Goal: Transaction & Acquisition: Purchase product/service

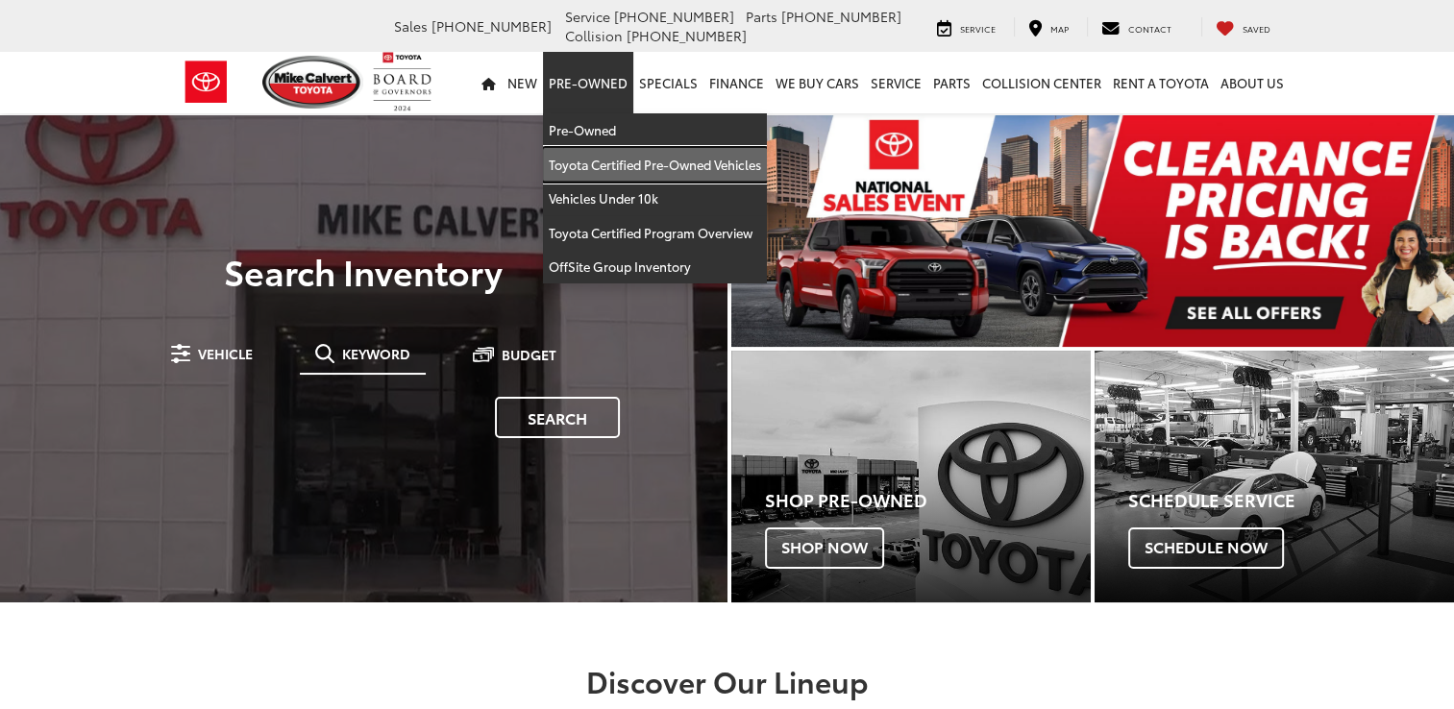
click at [596, 166] on link "Toyota Certified Pre-Owned Vehicles" at bounding box center [655, 165] width 224 height 35
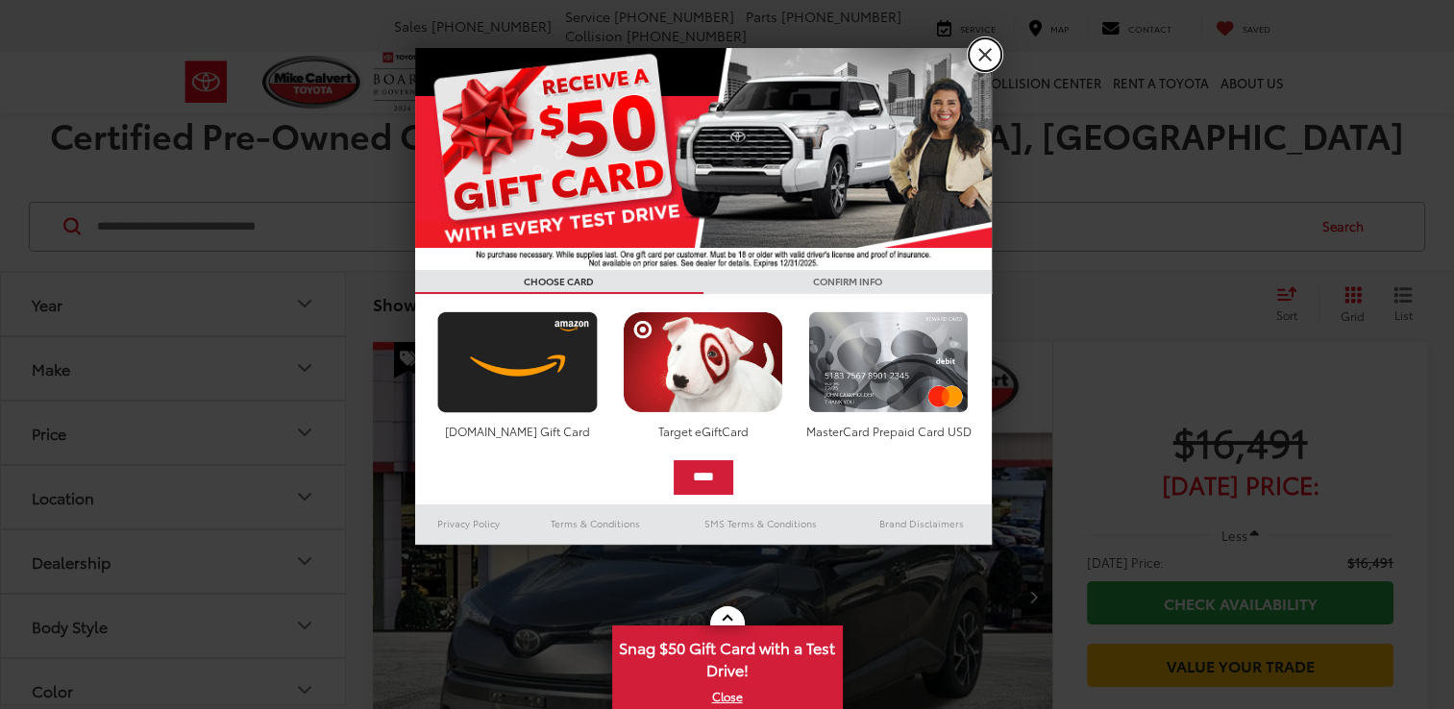
click at [987, 62] on link "X" at bounding box center [985, 54] width 33 height 33
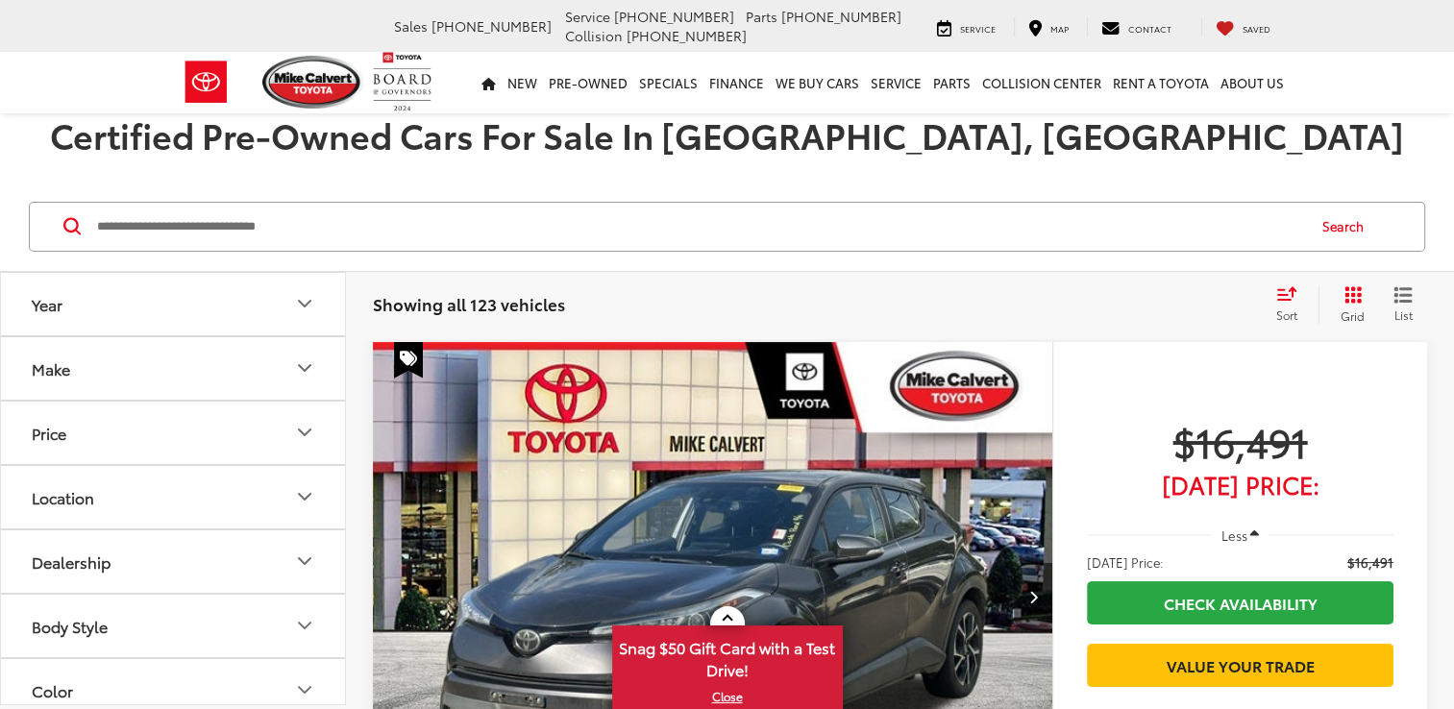
click at [319, 233] on input "Search by Make, Model, or Keyword" at bounding box center [699, 227] width 1209 height 46
type input "**********"
click at [1334, 230] on button "Search" at bounding box center [1347, 227] width 87 height 48
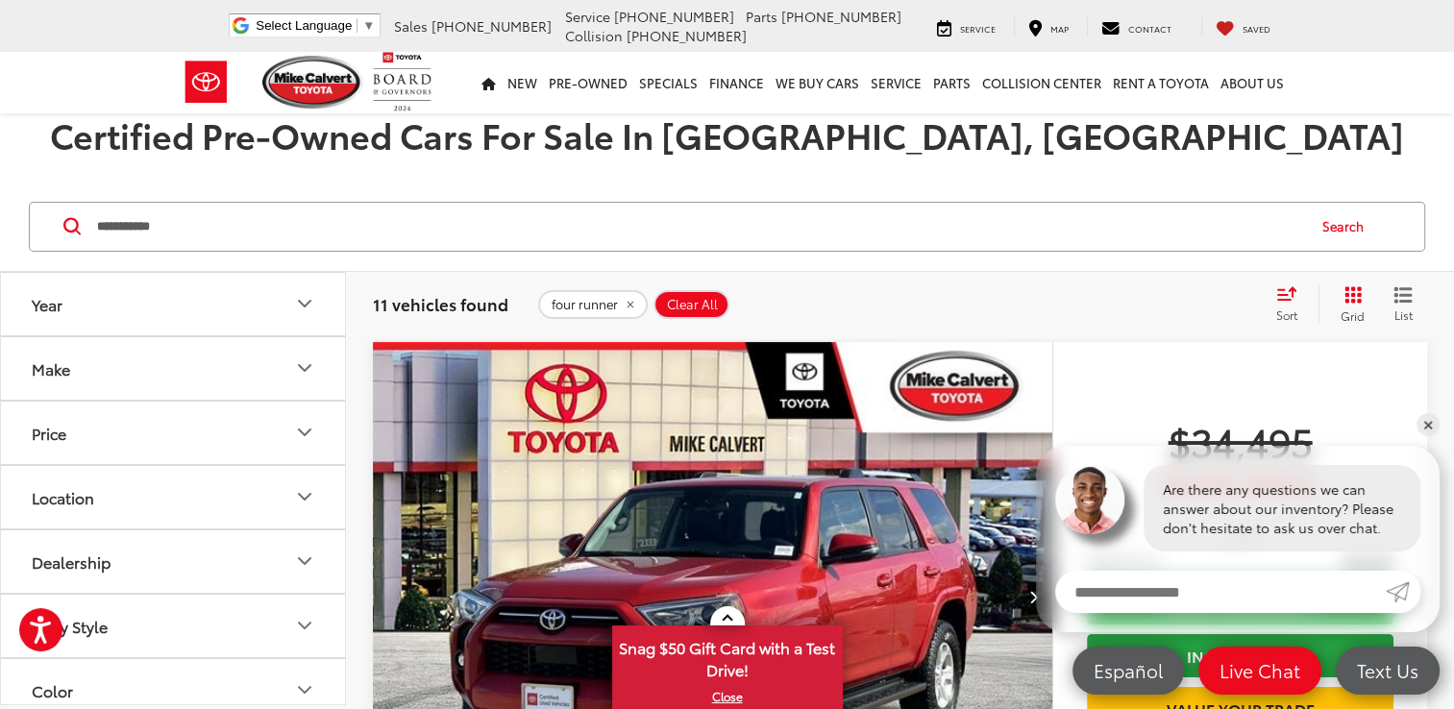
click at [1278, 298] on icon "Select sort value" at bounding box center [1286, 293] width 17 height 12
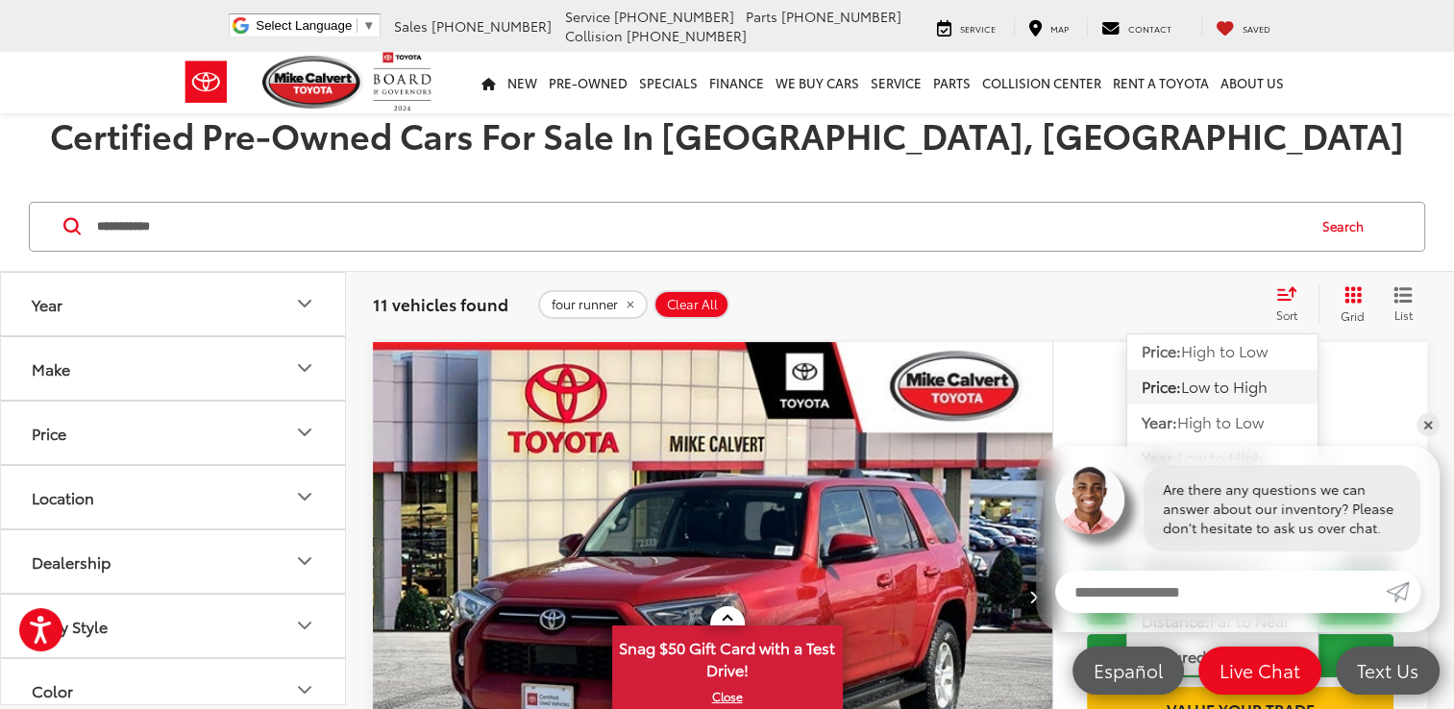
click at [1226, 386] on span "Low to High" at bounding box center [1224, 386] width 87 height 22
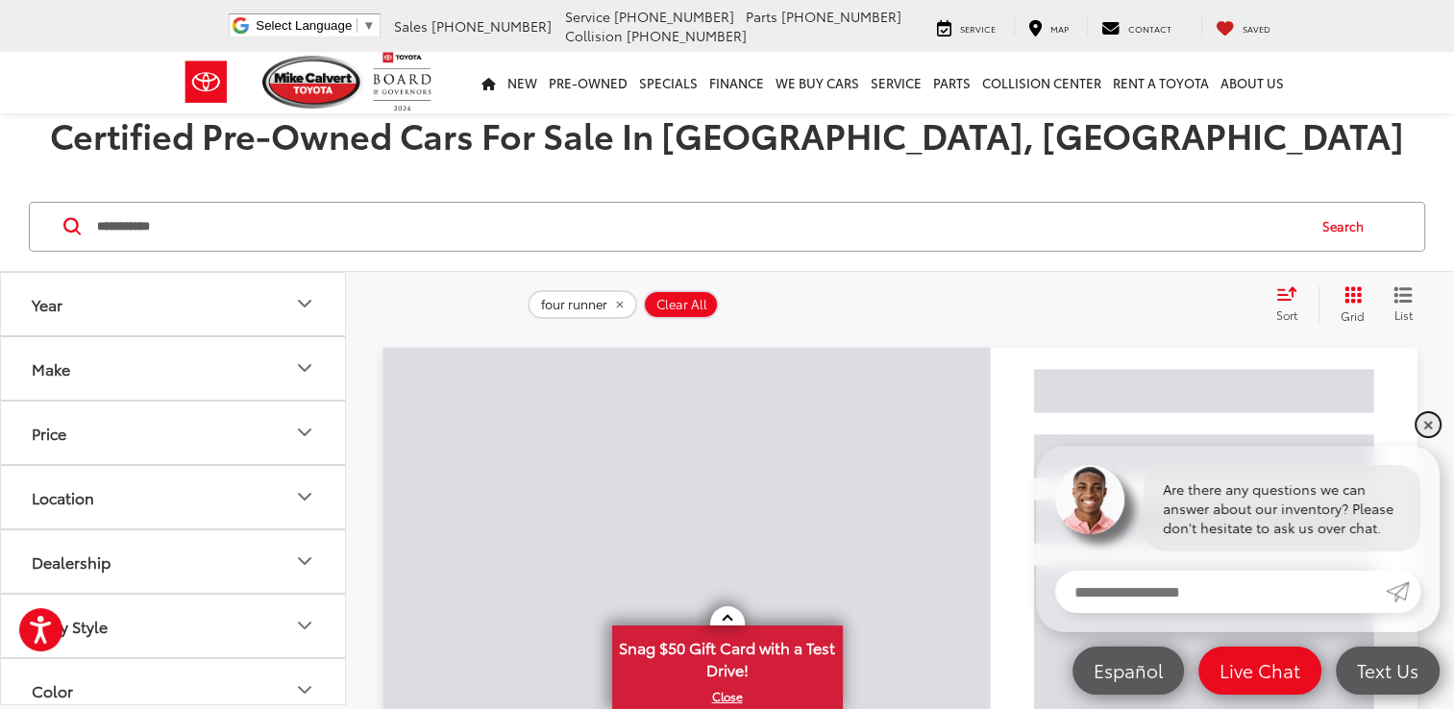
click at [1429, 424] on link "✕" at bounding box center [1428, 424] width 23 height 23
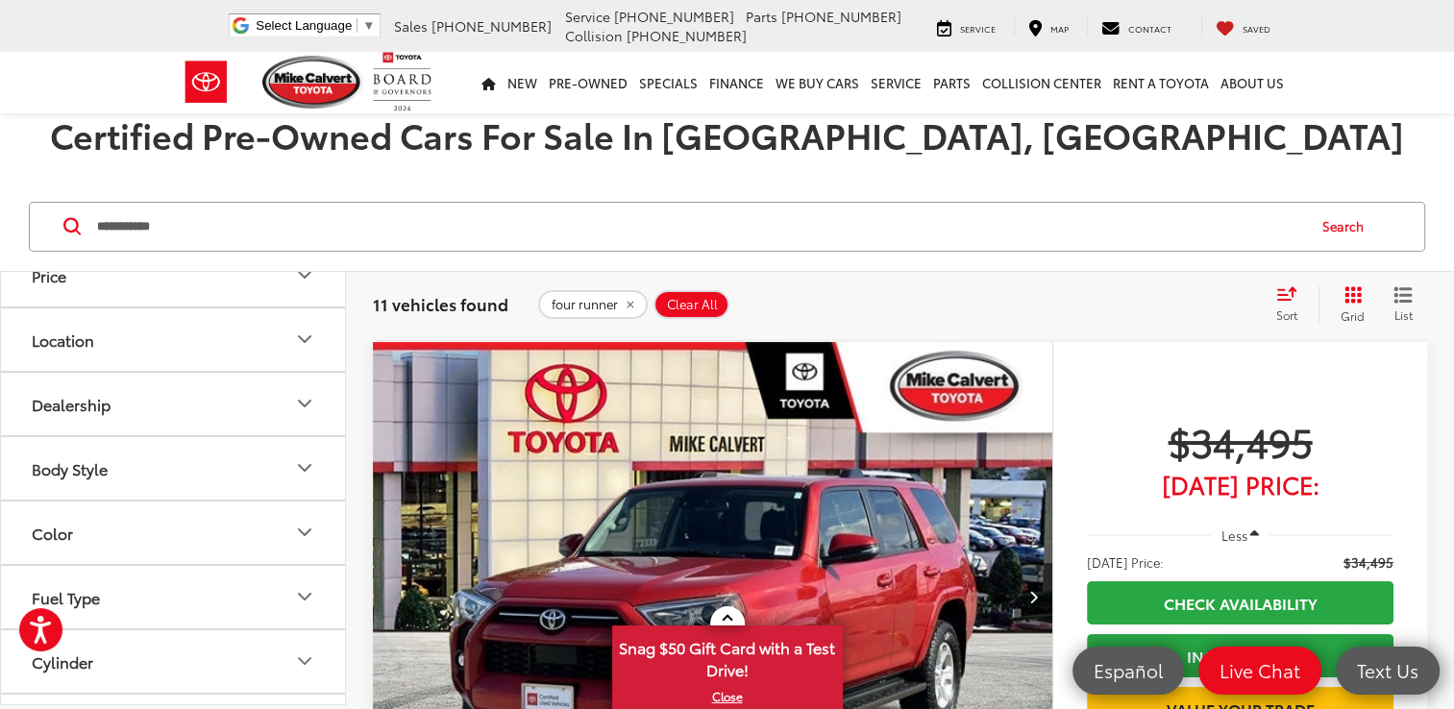
scroll to position [192, 0]
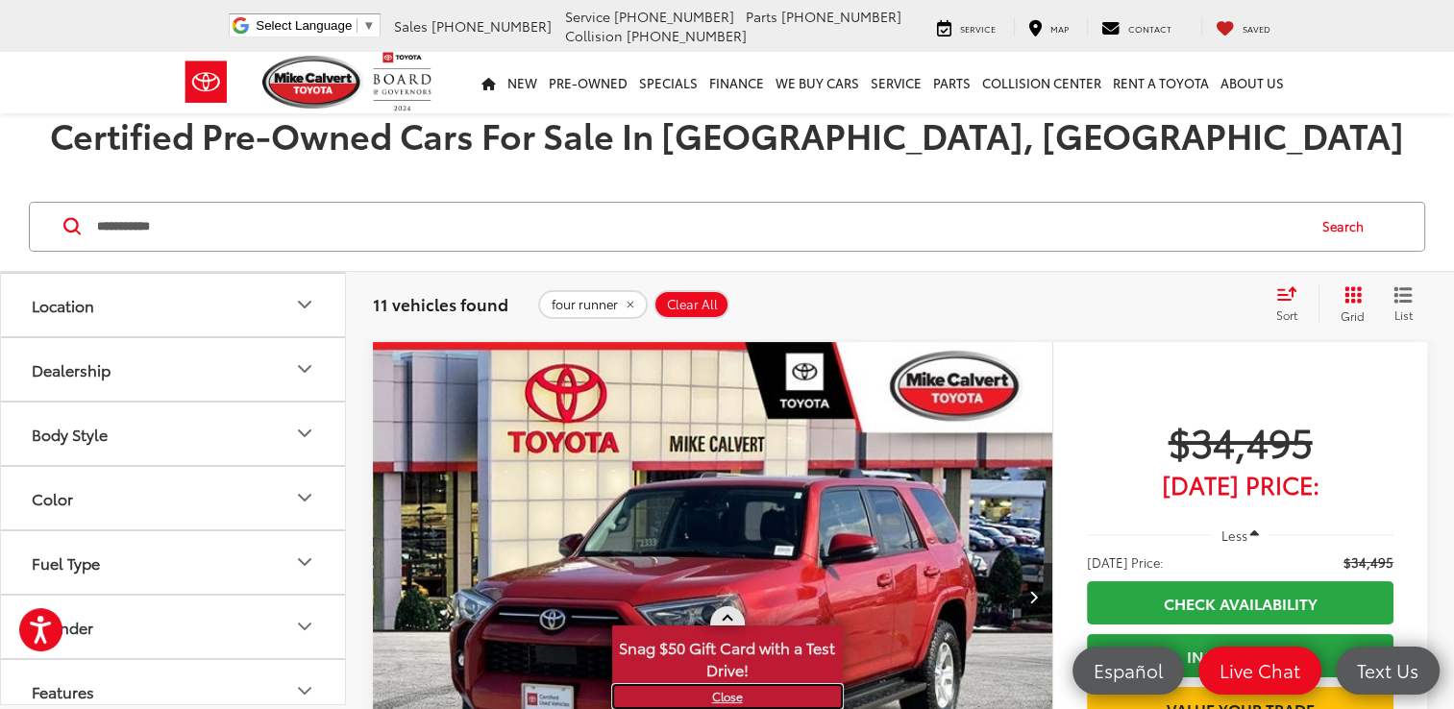
click at [732, 695] on link "X" at bounding box center [727, 696] width 227 height 21
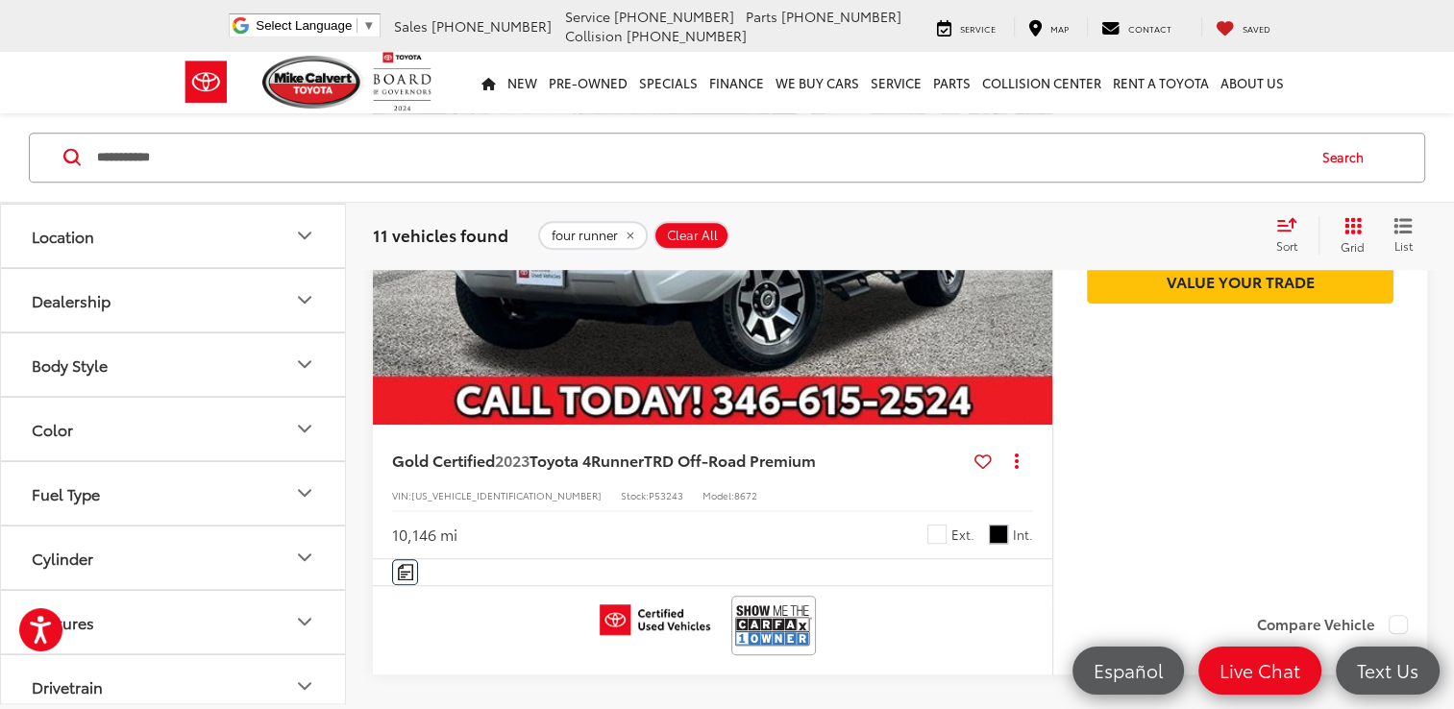
scroll to position [8074, 0]
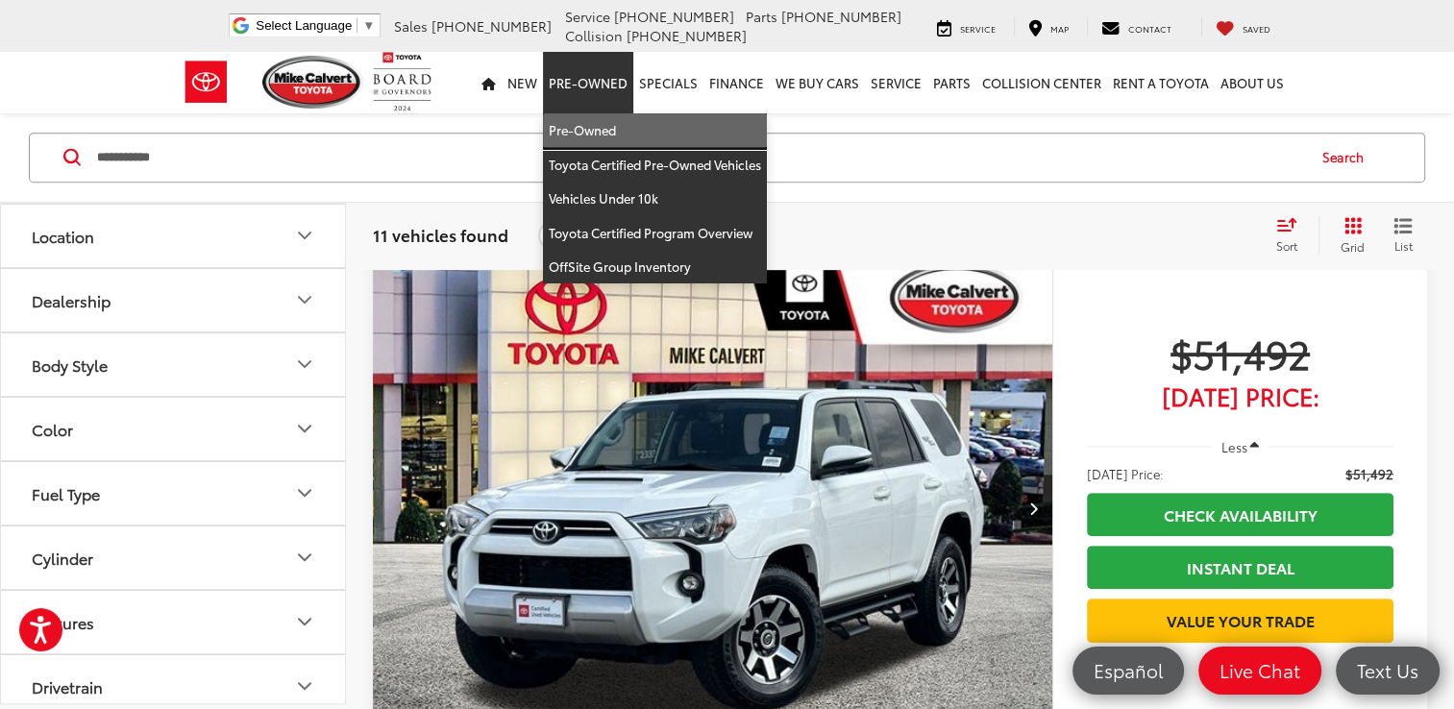
click at [584, 129] on link "Pre-Owned" at bounding box center [655, 130] width 224 height 35
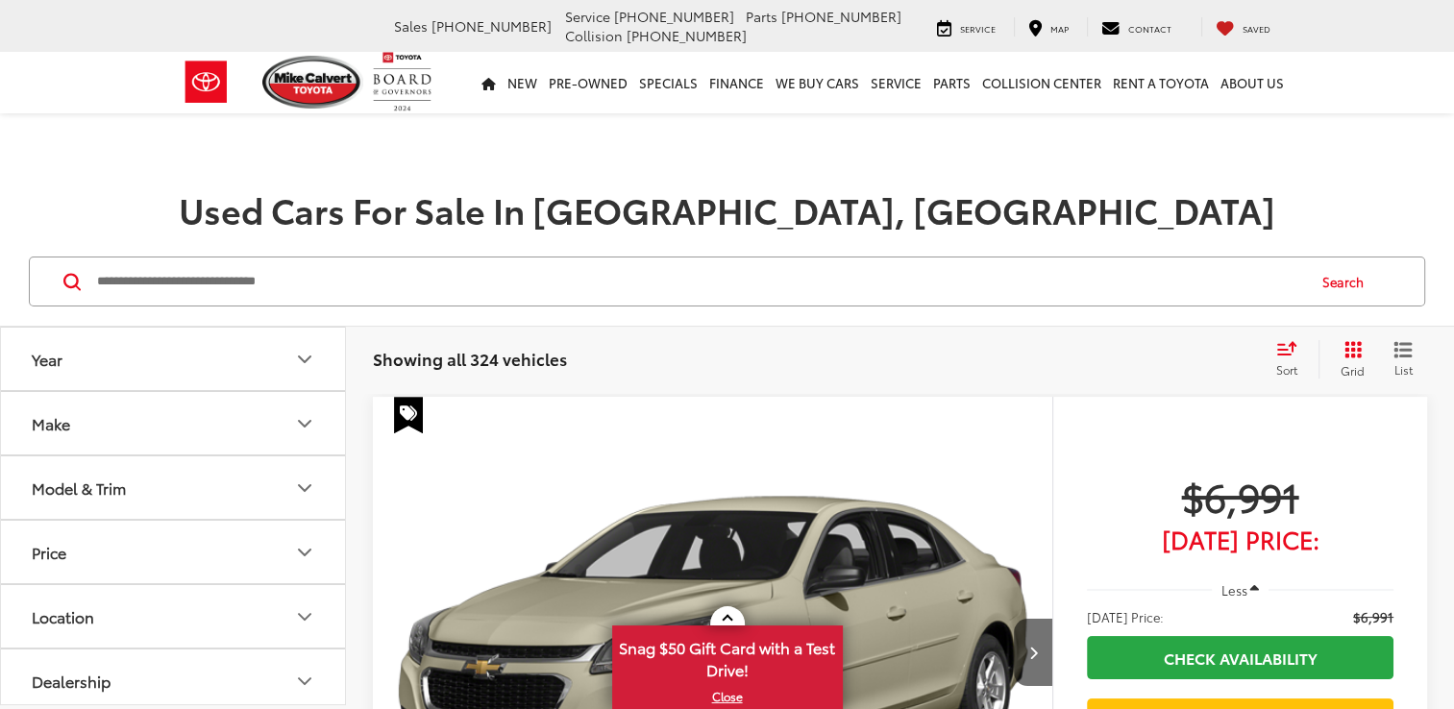
click at [428, 279] on input "Search by Make, Model, or Keyword" at bounding box center [699, 282] width 1209 height 46
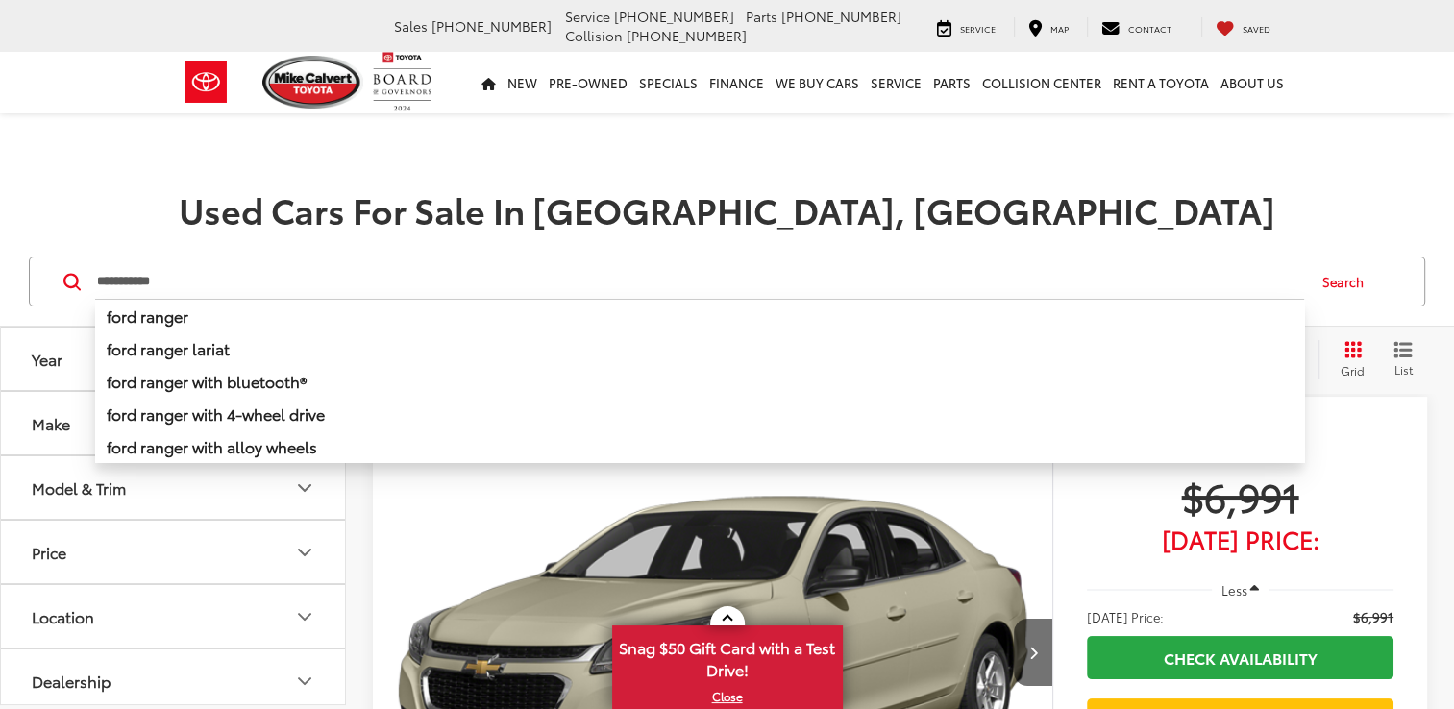
type input "**********"
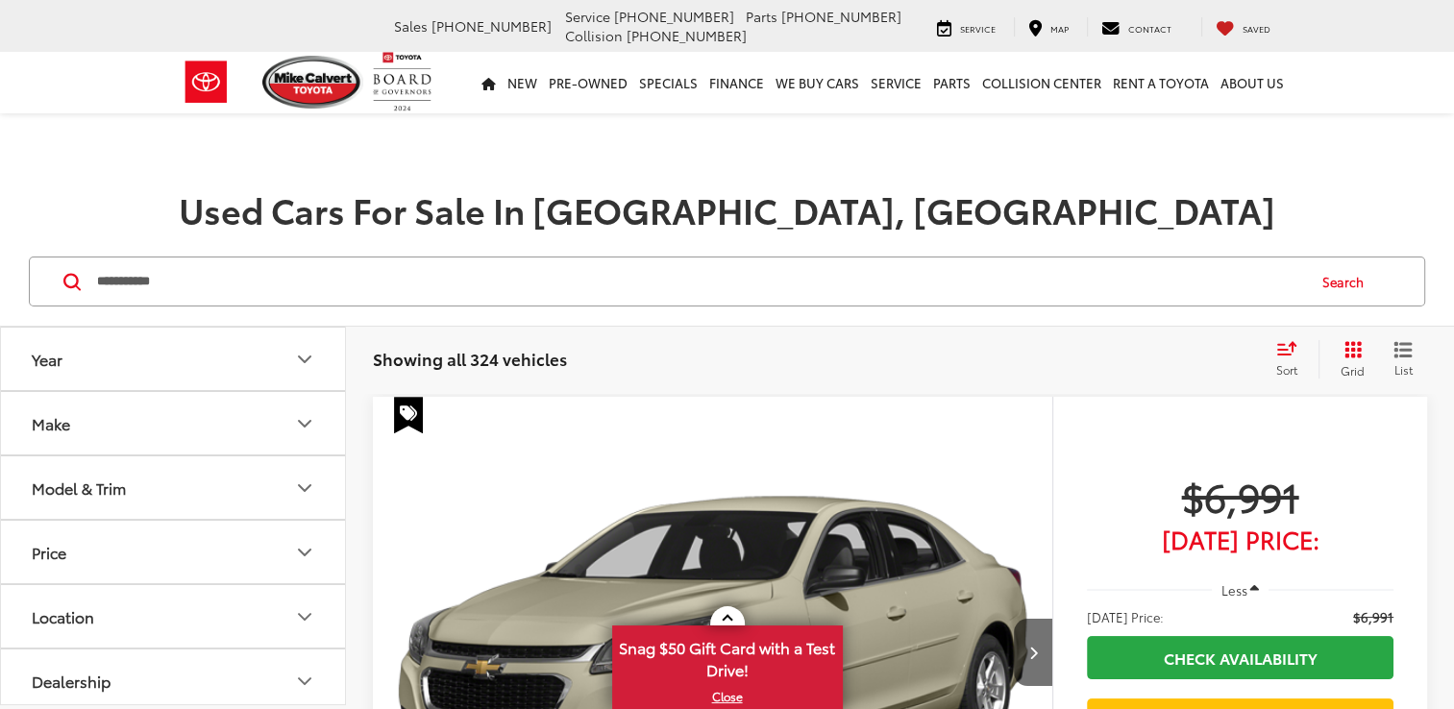
click at [1341, 281] on button "Search" at bounding box center [1347, 282] width 87 height 48
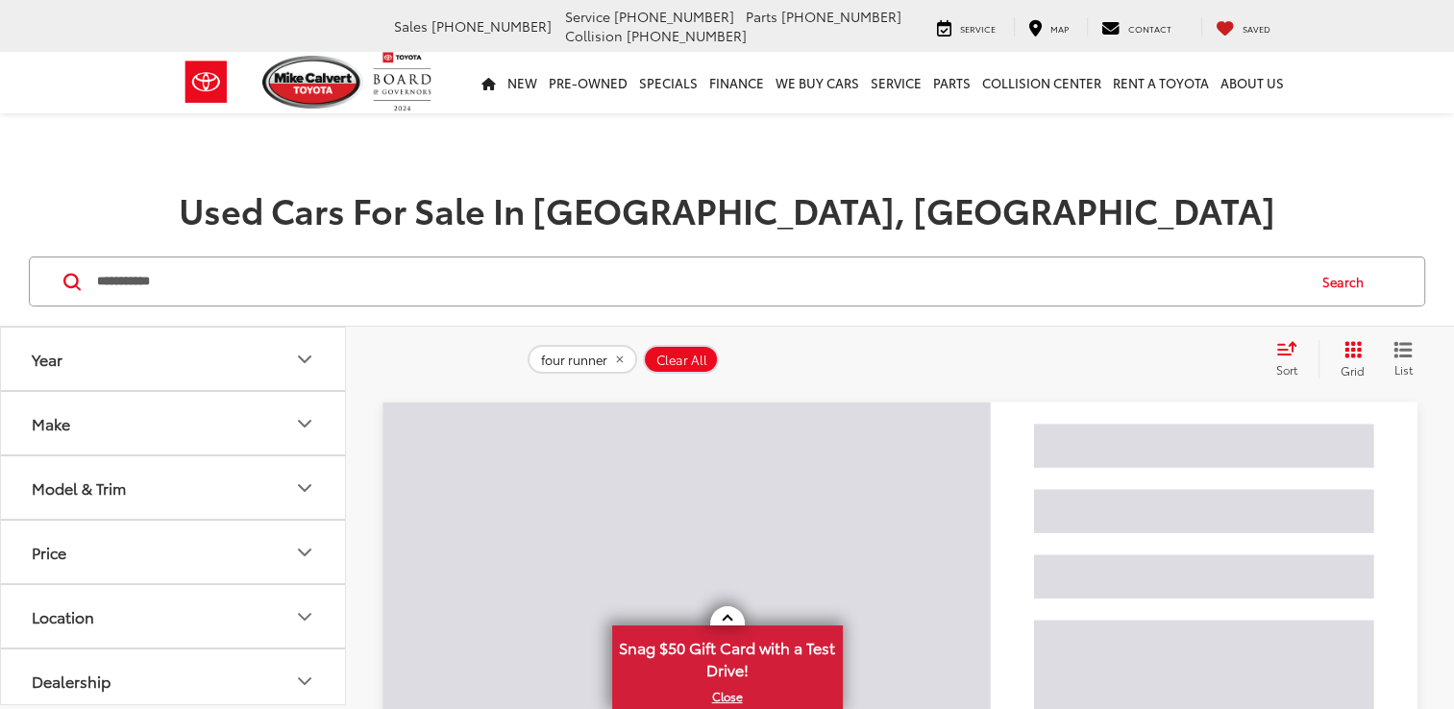
click at [1289, 352] on icon "Select sort value" at bounding box center [1286, 348] width 21 height 14
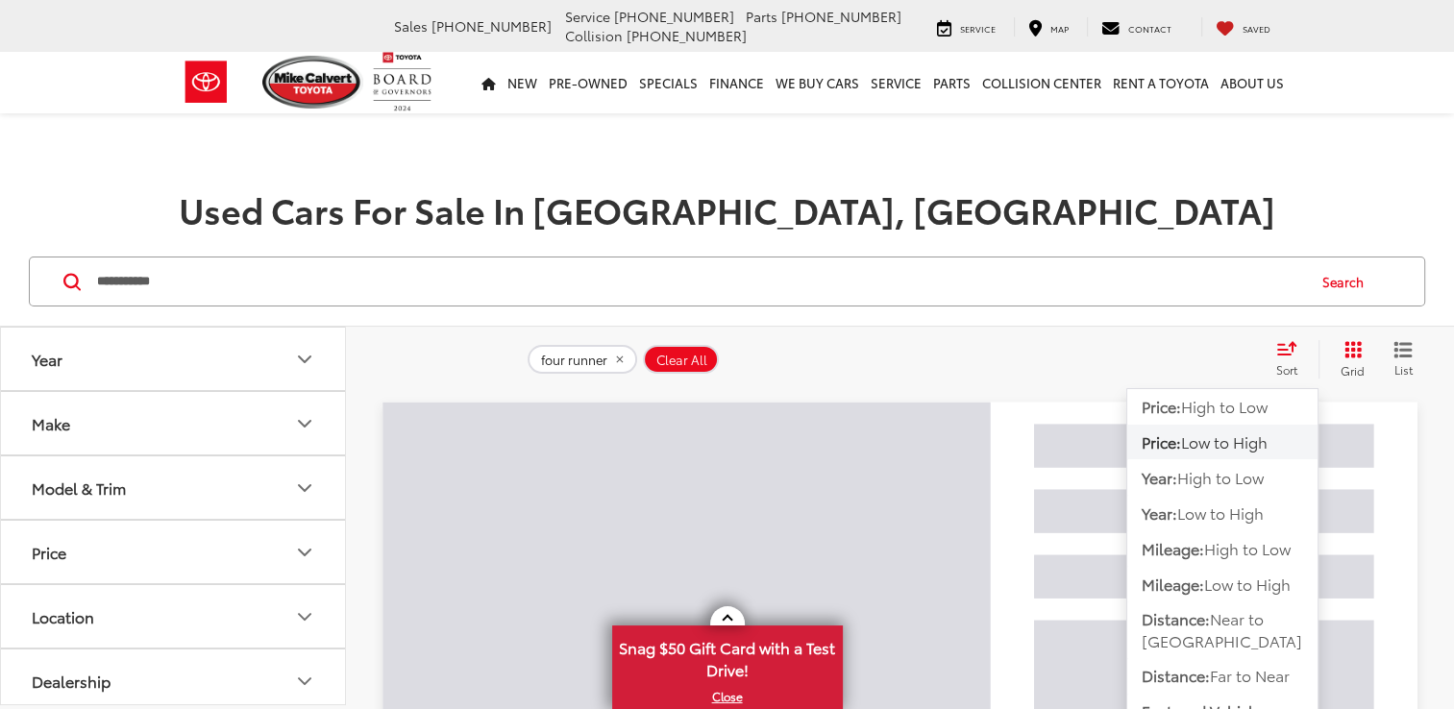
click at [1195, 448] on span "Low to High" at bounding box center [1224, 442] width 87 height 22
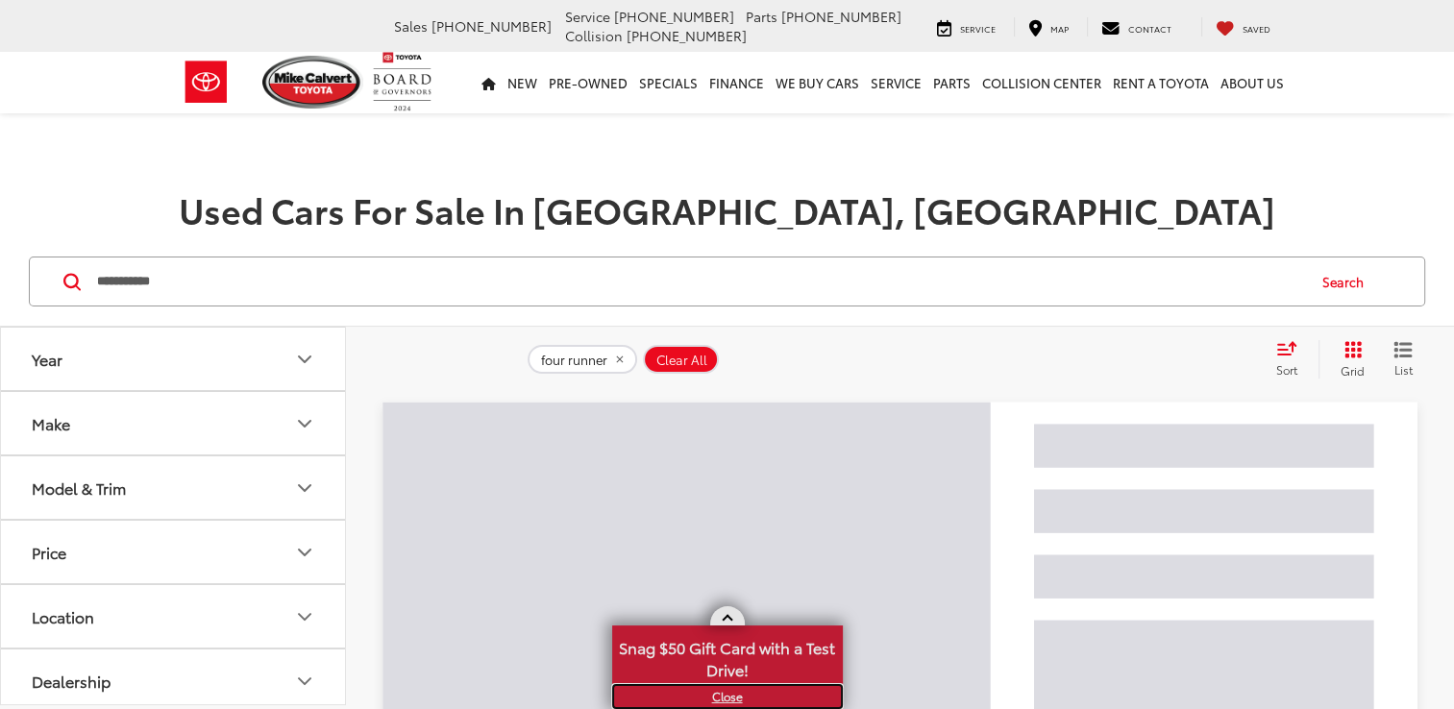
click at [721, 698] on link "X" at bounding box center [727, 696] width 227 height 21
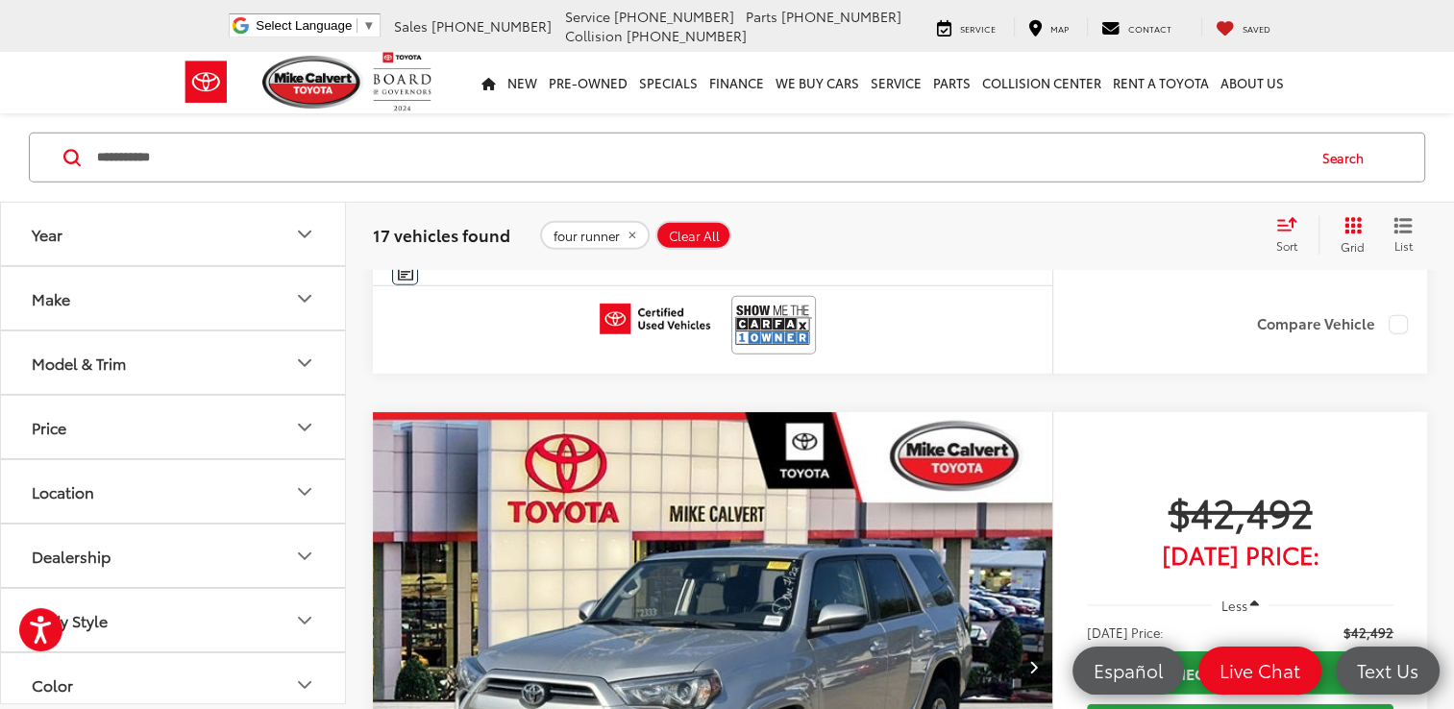
scroll to position [5767, 0]
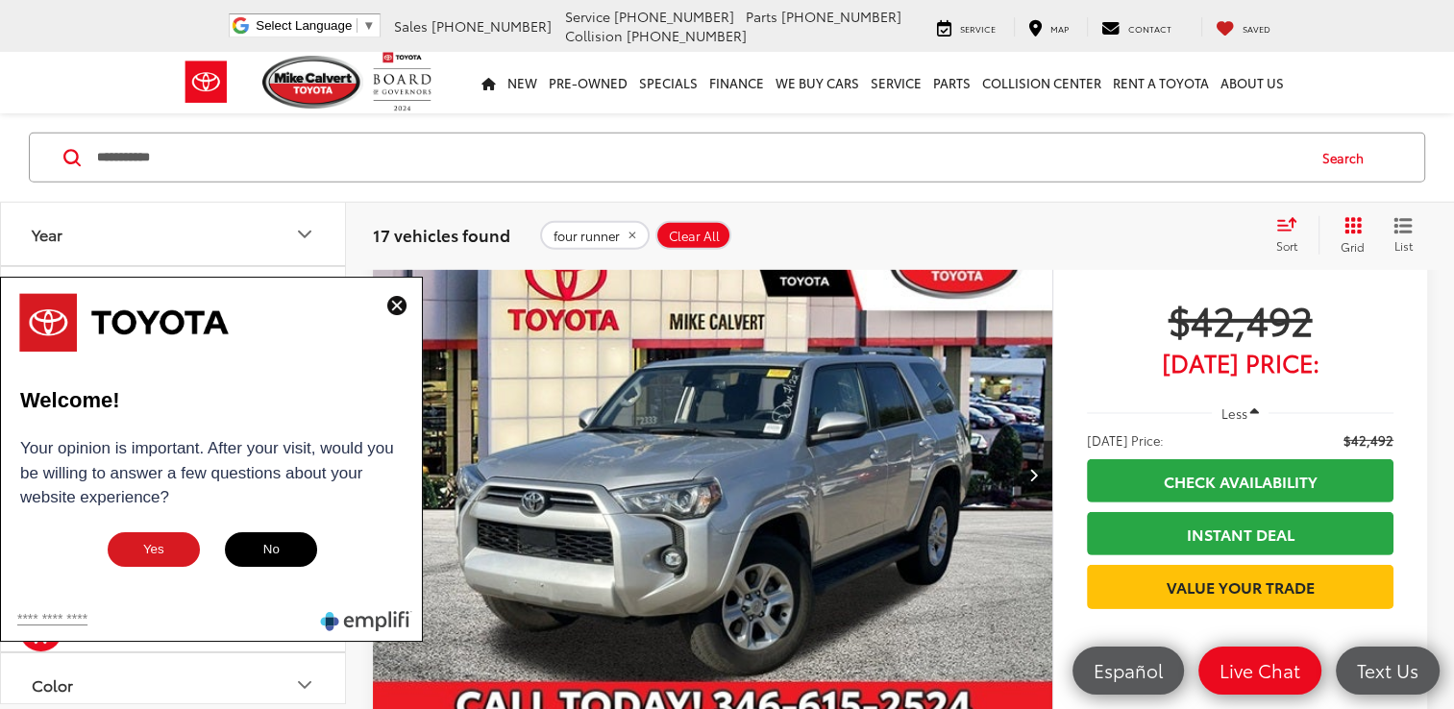
click at [392, 309] on img at bounding box center [396, 305] width 19 height 19
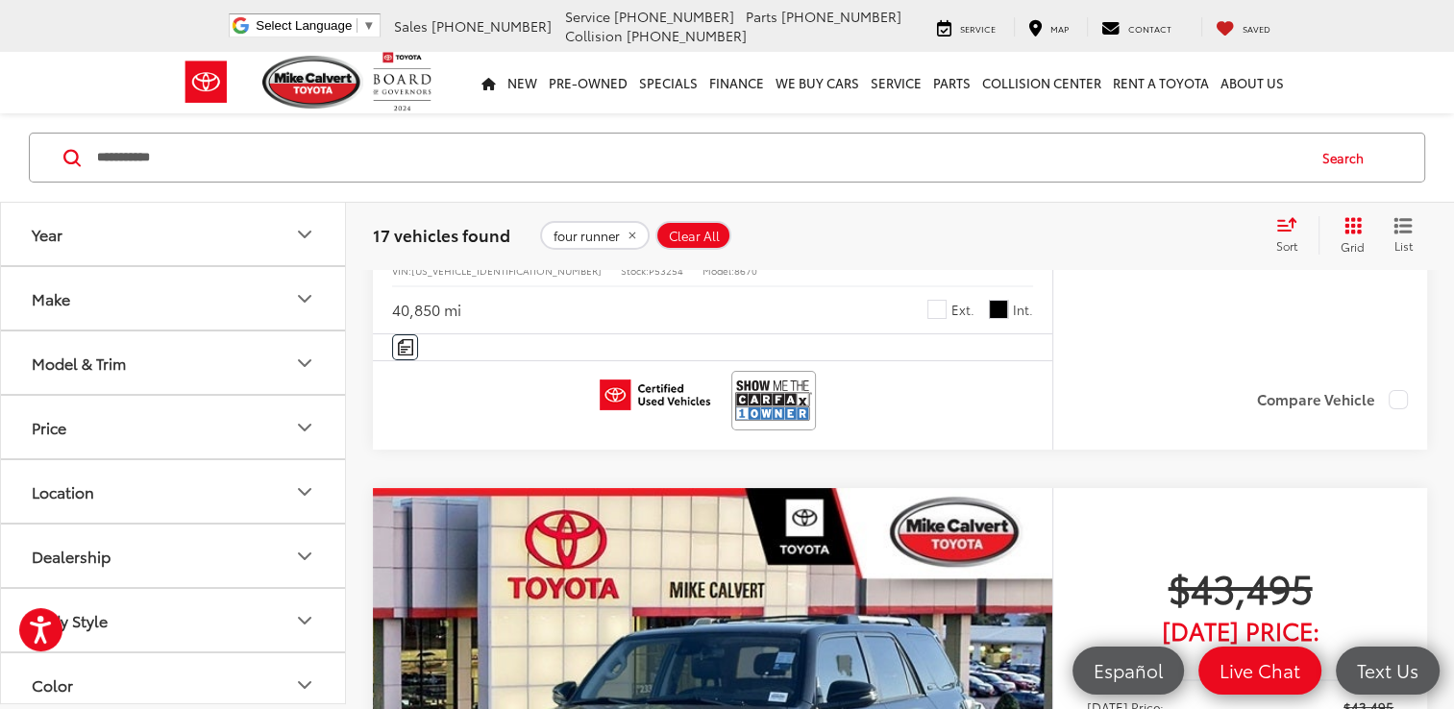
scroll to position [7209, 0]
